Goal: Navigation & Orientation: Find specific page/section

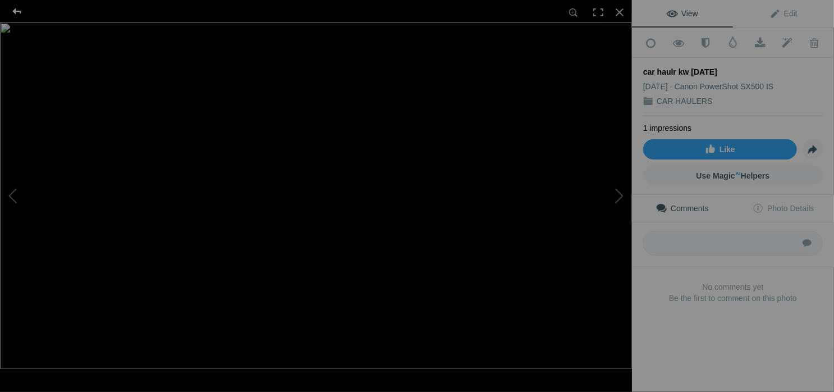
click at [12, 10] on div at bounding box center [17, 11] width 40 height 22
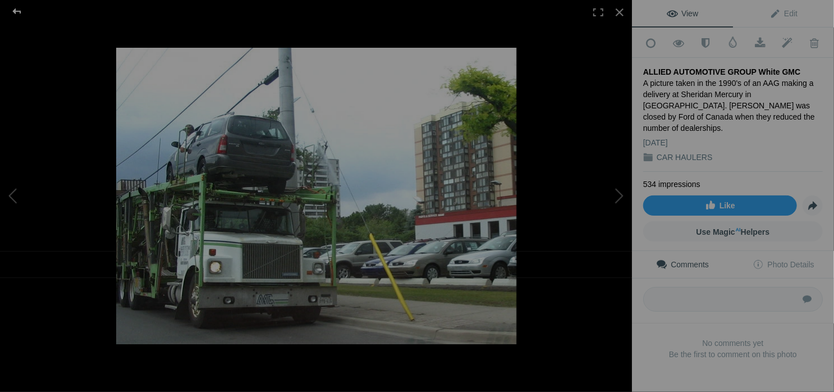
click at [16, 12] on div at bounding box center [17, 11] width 40 height 22
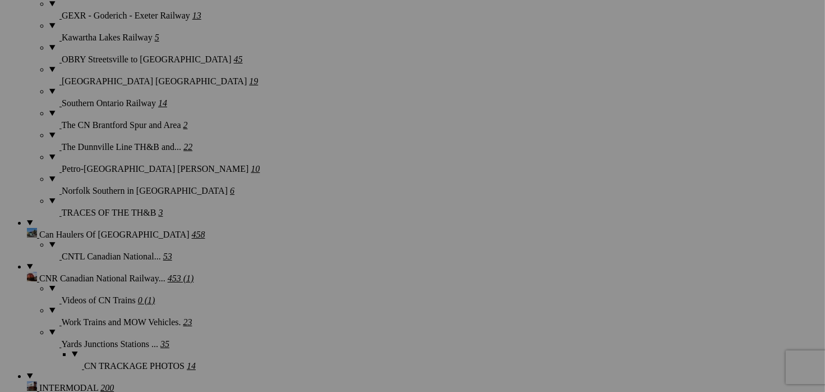
scroll to position [1077, 0]
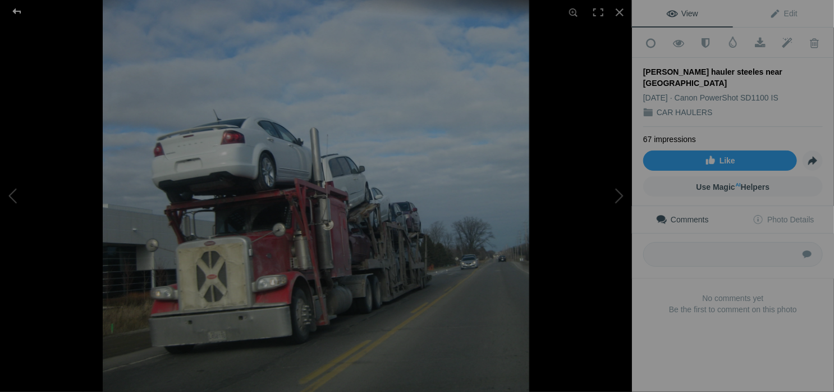
click at [12, 10] on div at bounding box center [17, 11] width 40 height 22
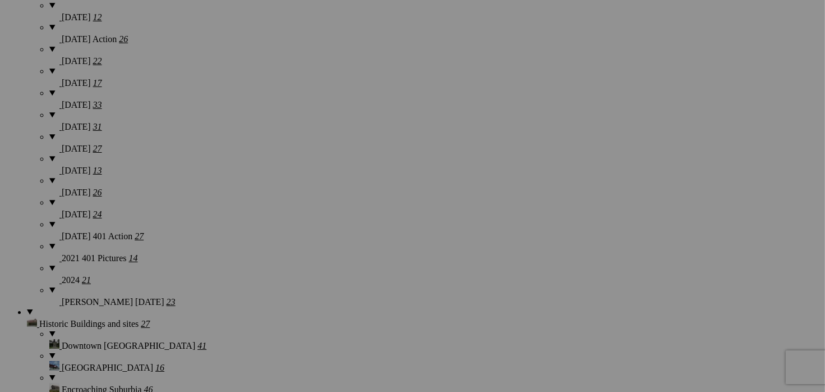
scroll to position [954, 0]
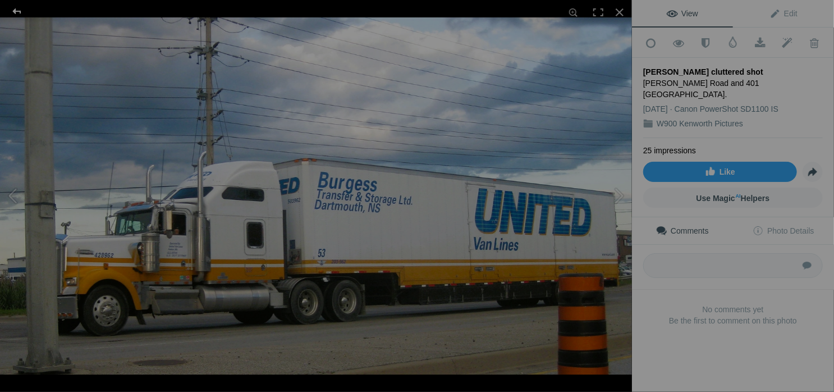
click at [16, 10] on div at bounding box center [17, 11] width 40 height 22
